Goal: Check status

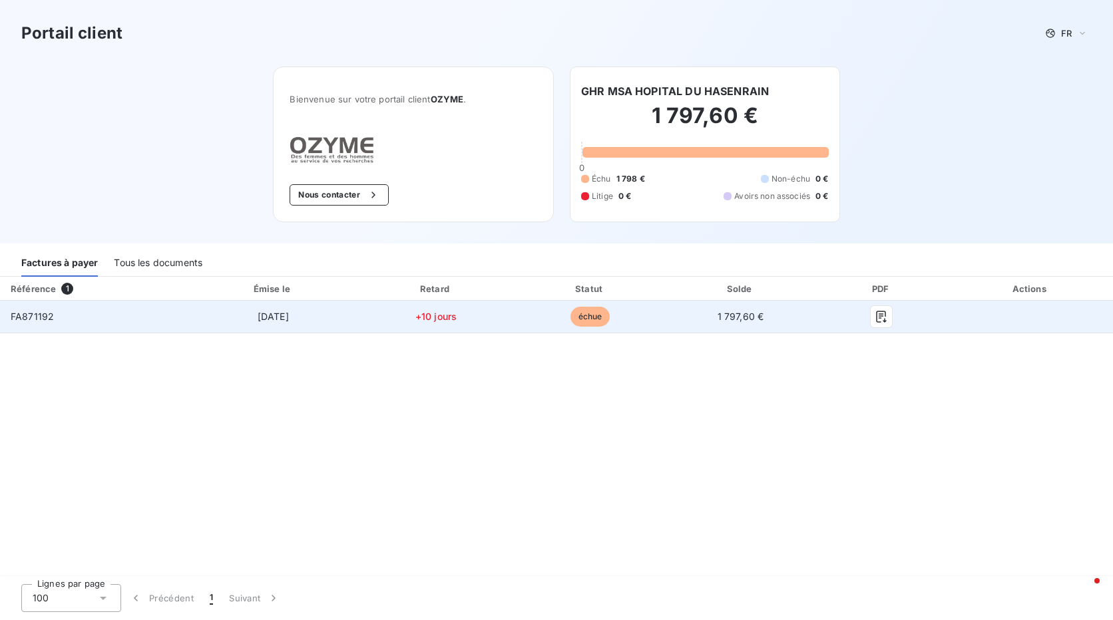
click at [495, 322] on td "+10 jours" at bounding box center [436, 317] width 156 height 32
click at [699, 321] on td "1 797,60 €" at bounding box center [740, 317] width 148 height 32
click at [206, 328] on td "[DATE]" at bounding box center [273, 317] width 170 height 32
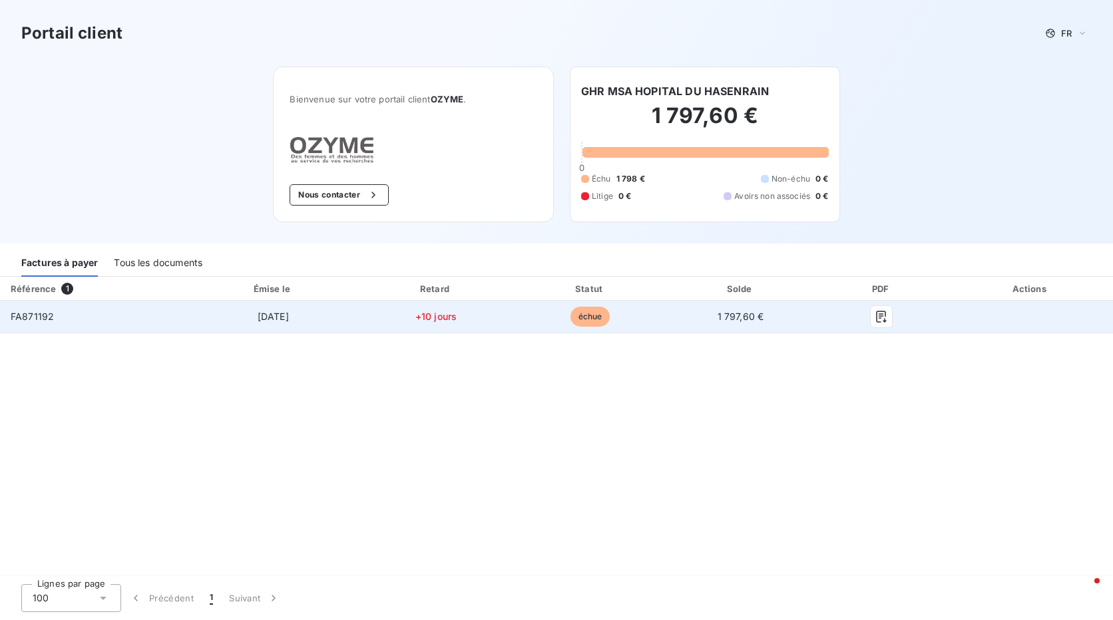
click at [59, 318] on td "FA871192" at bounding box center [94, 317] width 188 height 32
click at [39, 318] on span "FA871192" at bounding box center [32, 316] width 43 height 11
copy span "FA871192"
